Goal: Navigation & Orientation: Find specific page/section

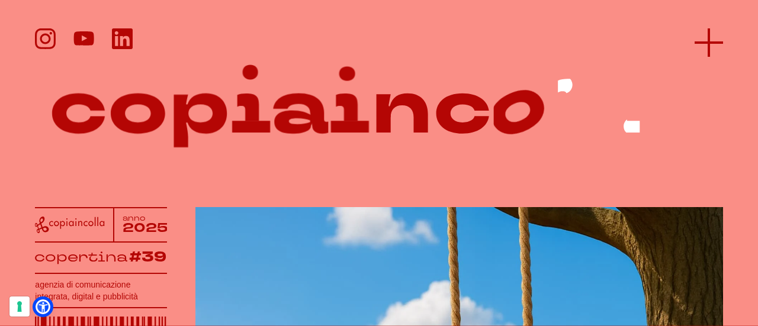
click at [708, 41] on line at bounding box center [708, 42] width 0 height 28
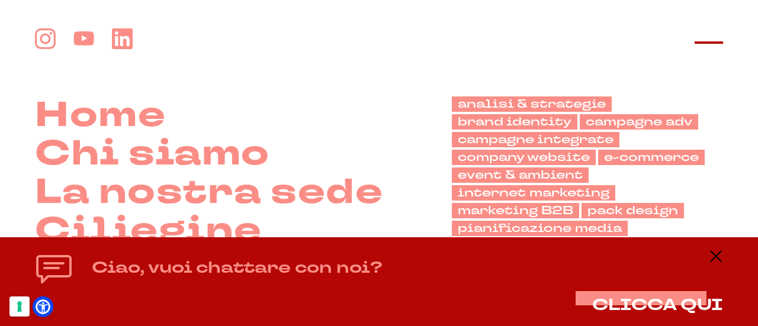
click at [713, 38] on icon at bounding box center [708, 42] width 28 height 28
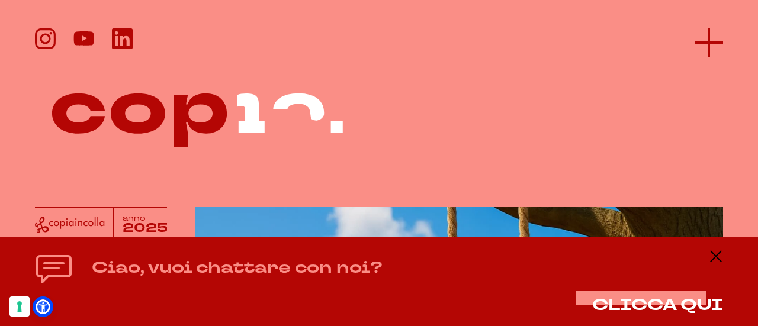
click at [700, 45] on icon at bounding box center [708, 42] width 28 height 28
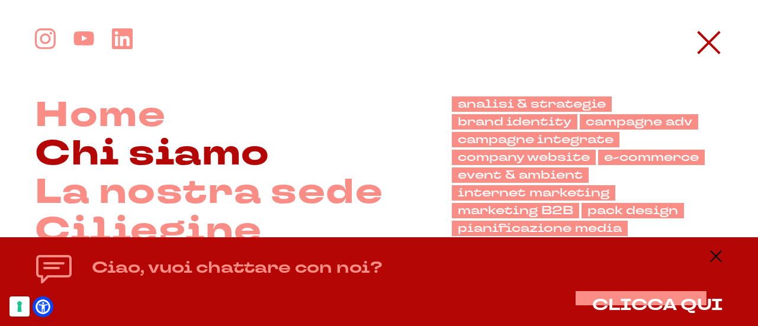
click at [189, 149] on link "Chi siamo" at bounding box center [152, 154] width 234 height 38
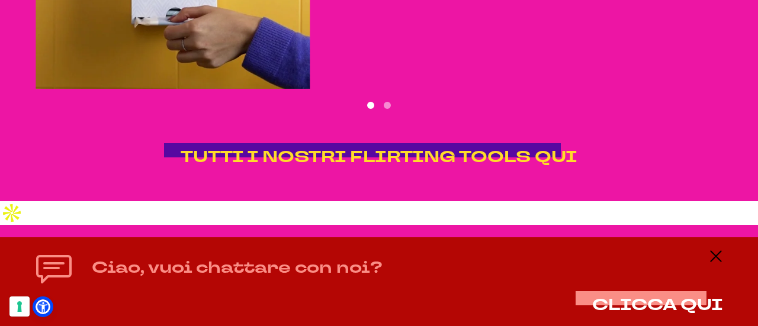
scroll to position [2289, 0]
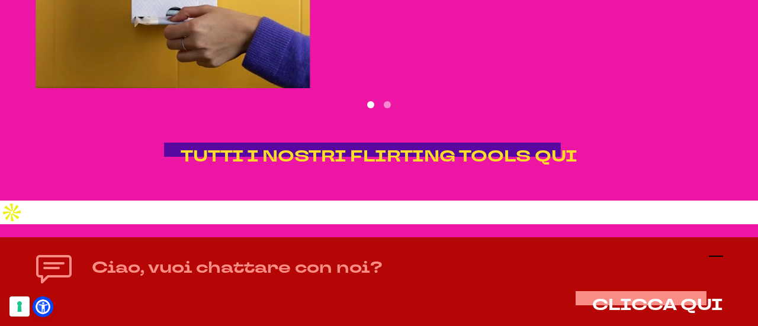
click at [715, 256] on line at bounding box center [715, 256] width 14 height 0
